Goal: Find specific page/section: Find specific page/section

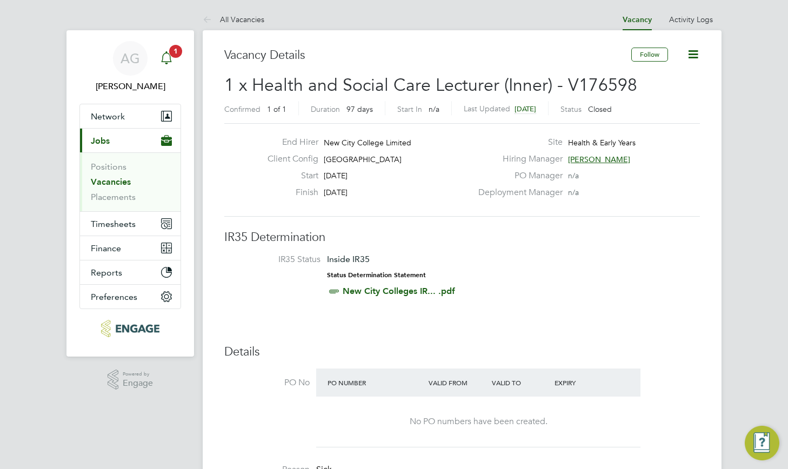
click at [178, 57] on app-alerts-badge "1" at bounding box center [176, 51] width 14 height 15
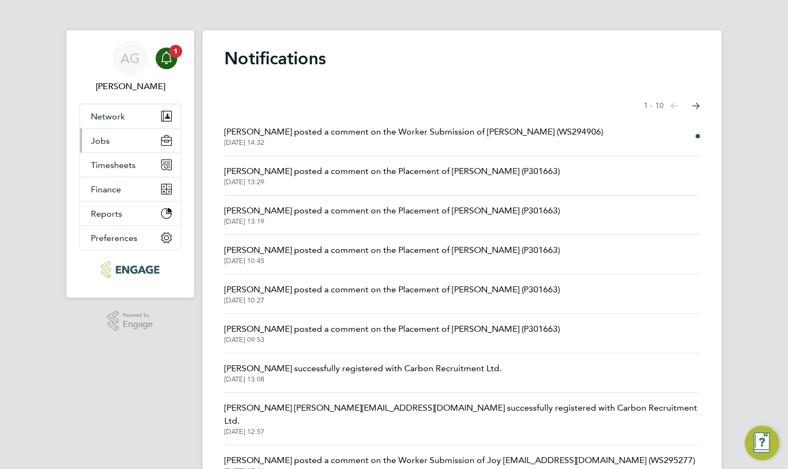
click at [107, 138] on span "Jobs" at bounding box center [100, 141] width 19 height 10
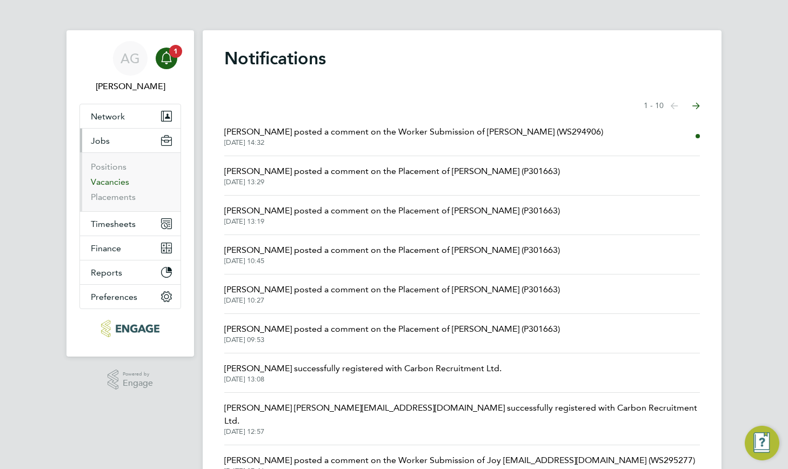
click at [106, 184] on link "Vacancies" at bounding box center [110, 182] width 38 height 10
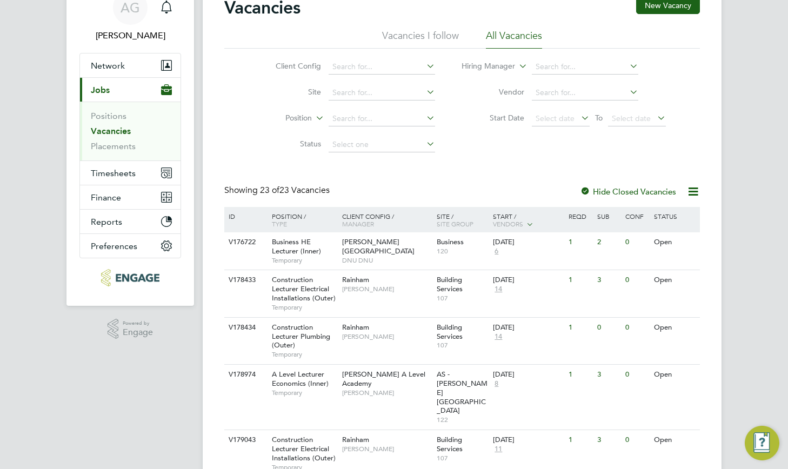
scroll to position [108, 0]
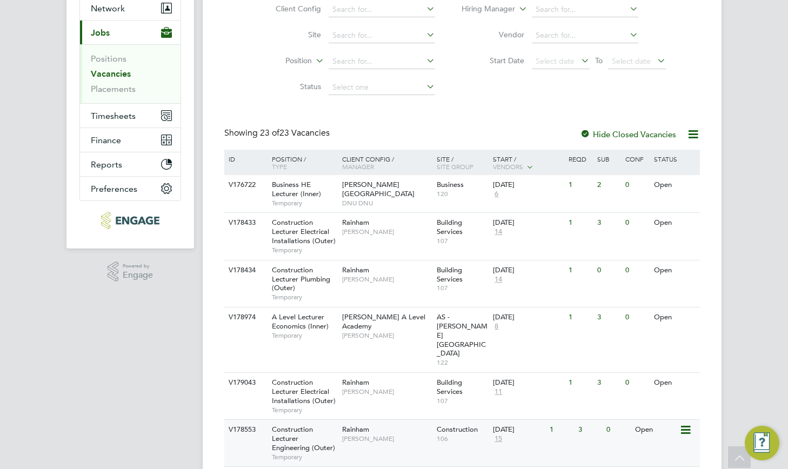
click at [558, 420] on div "1" at bounding box center [561, 430] width 28 height 20
